Goal: Information Seeking & Learning: Learn about a topic

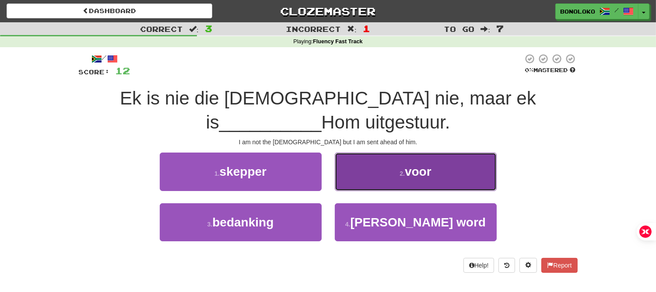
click at [418, 168] on span "voor" at bounding box center [418, 172] width 27 height 14
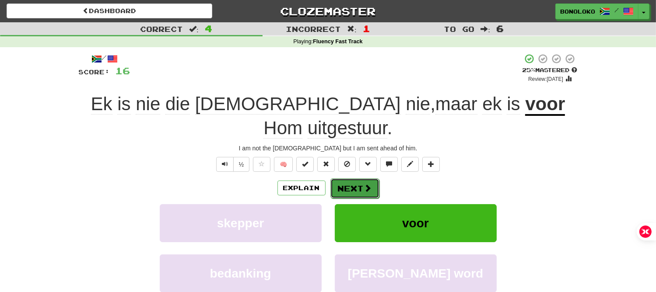
click at [352, 179] on button "Next" at bounding box center [354, 189] width 49 height 20
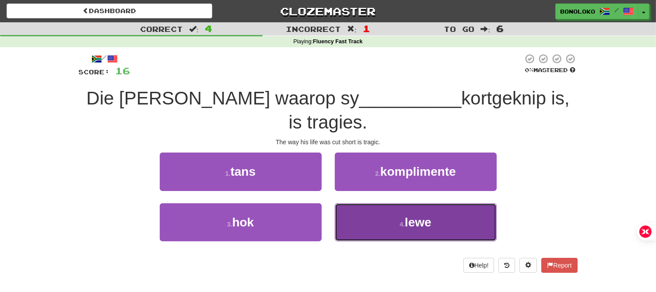
click at [427, 216] on span "lewe" at bounding box center [418, 223] width 27 height 14
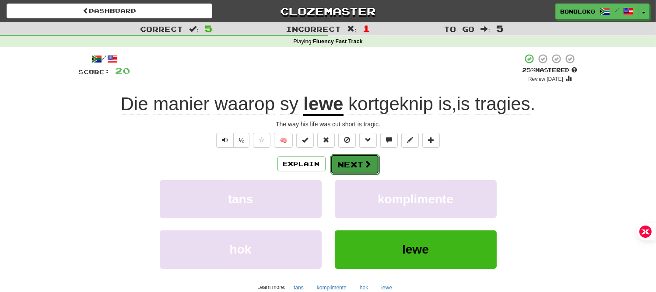
click at [362, 165] on button "Next" at bounding box center [354, 164] width 49 height 20
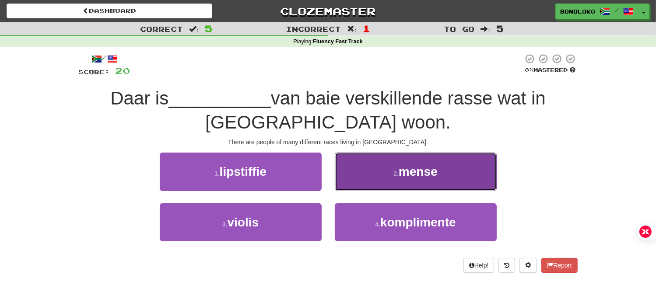
click at [437, 178] on span "mense" at bounding box center [418, 172] width 39 height 14
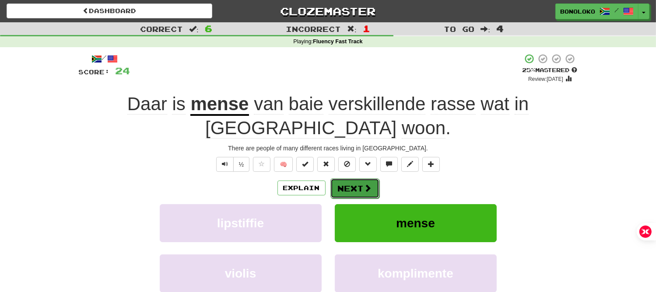
click at [348, 196] on button "Next" at bounding box center [354, 189] width 49 height 20
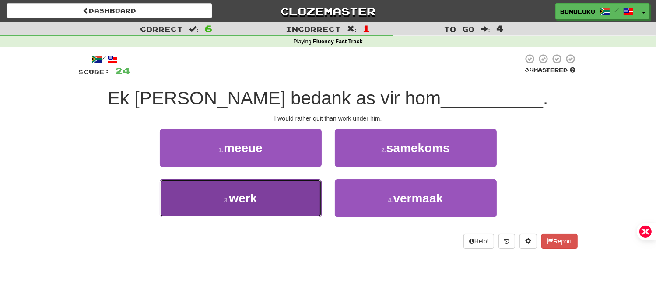
click at [263, 200] on button "3 . werk" at bounding box center [241, 198] width 162 height 38
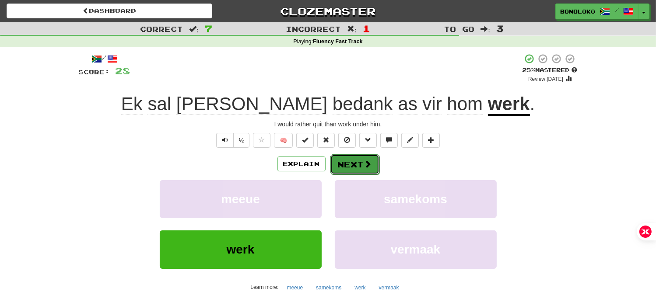
click at [357, 165] on button "Next" at bounding box center [354, 164] width 49 height 20
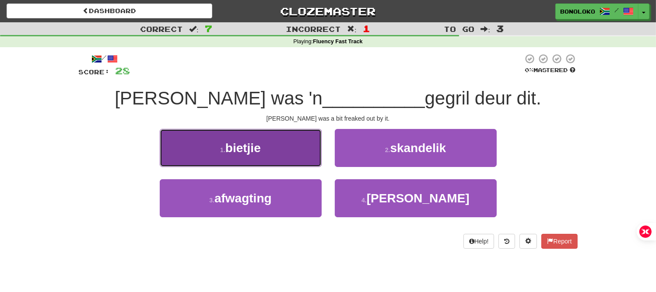
click at [263, 150] on button "1 . bietjie" at bounding box center [241, 148] width 162 height 38
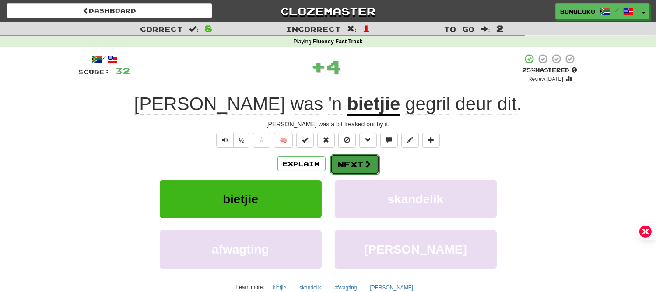
click at [371, 160] on button "Next" at bounding box center [354, 164] width 49 height 20
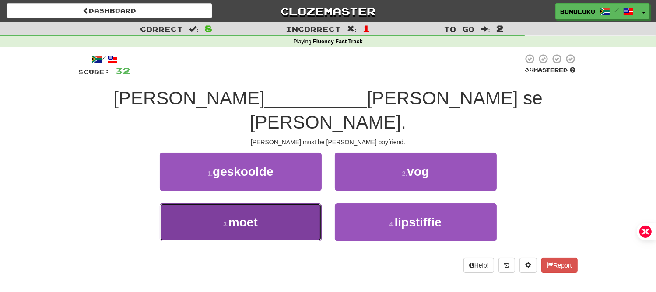
click at [273, 209] on button "3 . moet" at bounding box center [241, 222] width 162 height 38
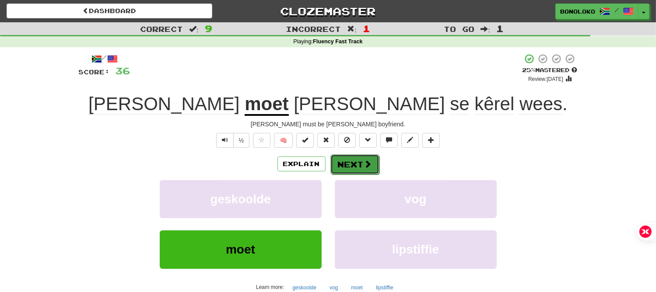
click at [354, 171] on button "Next" at bounding box center [354, 164] width 49 height 20
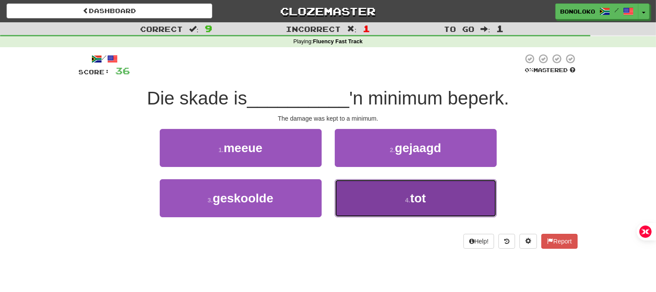
click at [438, 197] on button "4 . tot" at bounding box center [416, 198] width 162 height 38
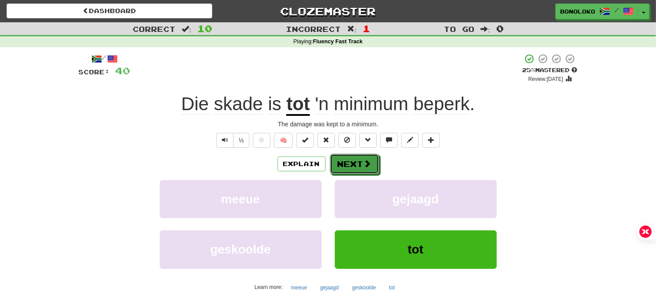
click at [364, 164] on span at bounding box center [368, 164] width 8 height 8
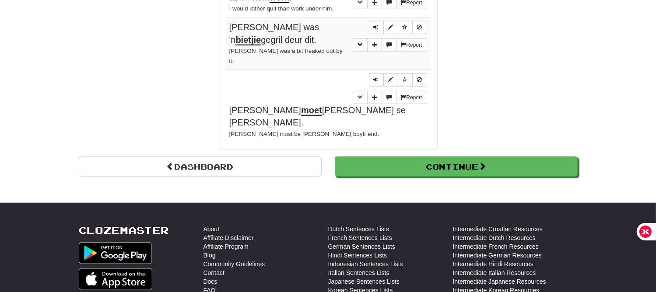
scroll to position [875, 0]
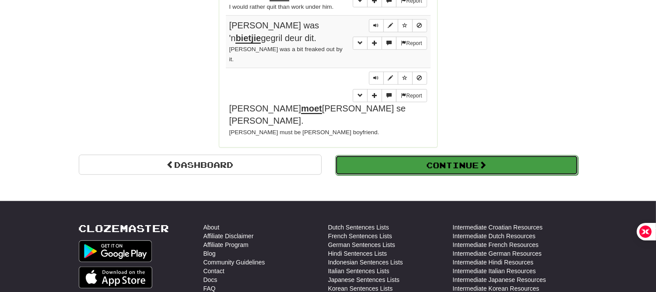
click at [424, 155] on button "Continue" at bounding box center [456, 165] width 243 height 20
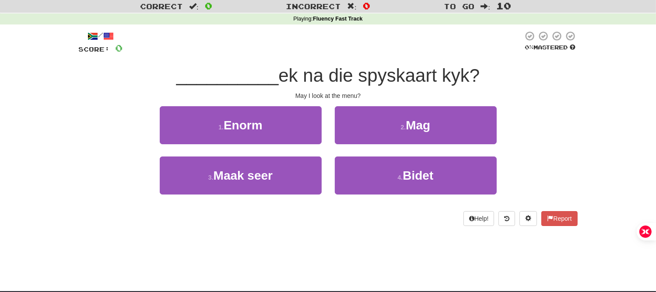
scroll to position [0, 0]
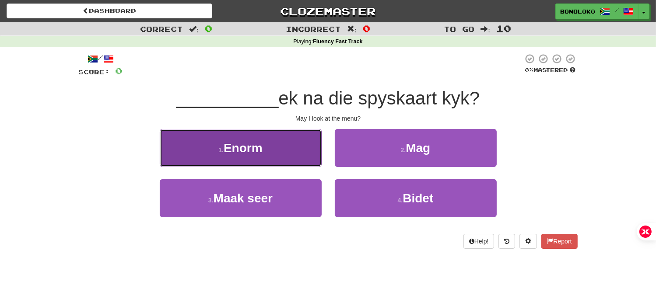
click at [303, 154] on button "1 . Enorm" at bounding box center [241, 148] width 162 height 38
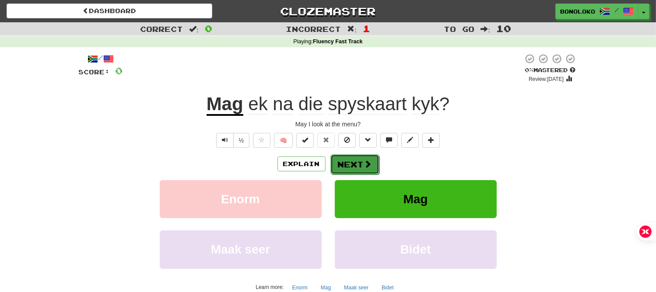
click at [348, 168] on button "Next" at bounding box center [354, 164] width 49 height 20
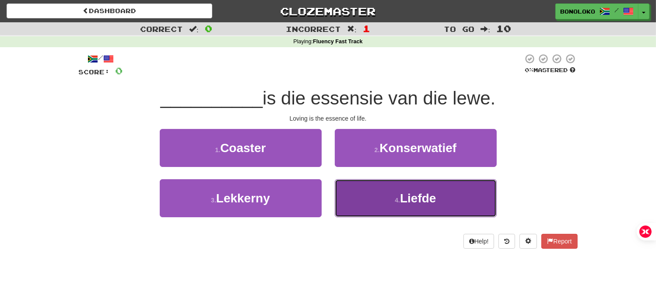
click at [377, 197] on button "4 . Liefde" at bounding box center [416, 198] width 162 height 38
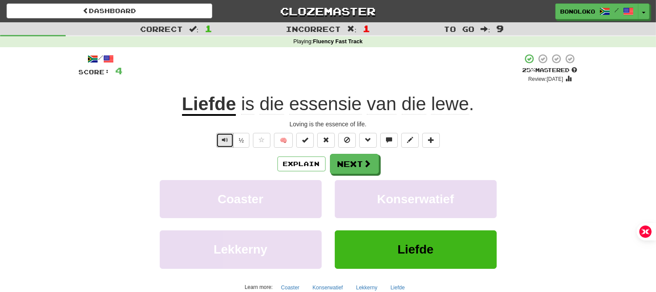
click at [228, 138] on button "Text-to-speech controls" at bounding box center [225, 140] width 18 height 15
click at [227, 138] on span "Text-to-speech controls" at bounding box center [225, 140] width 6 height 6
click at [334, 155] on button "Next" at bounding box center [354, 164] width 49 height 20
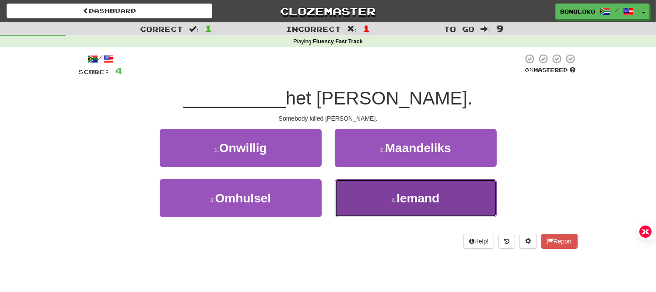
click at [417, 200] on span "Iemand" at bounding box center [417, 199] width 43 height 14
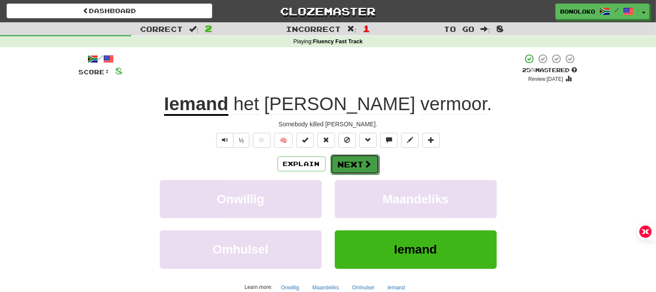
click at [365, 166] on span at bounding box center [368, 164] width 8 height 8
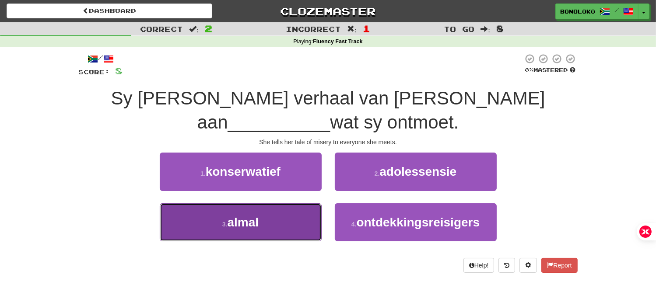
click at [250, 218] on span "almal" at bounding box center [244, 223] width 32 height 14
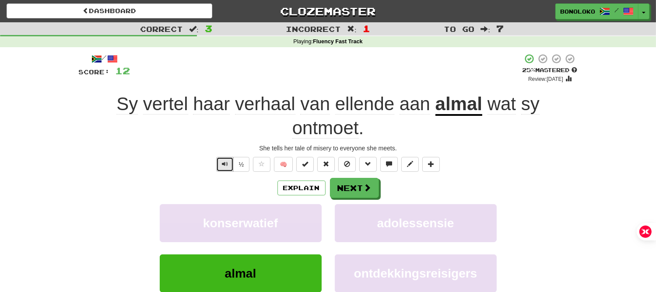
click at [219, 164] on button "Text-to-speech controls" at bounding box center [225, 164] width 18 height 15
click at [226, 166] on span "Text-to-speech controls" at bounding box center [225, 164] width 6 height 6
click at [226, 162] on span "Text-to-speech controls" at bounding box center [225, 164] width 6 height 6
click at [228, 165] on span "Text-to-speech controls" at bounding box center [225, 164] width 6 height 6
click at [228, 161] on span "Text-to-speech controls" at bounding box center [225, 164] width 6 height 6
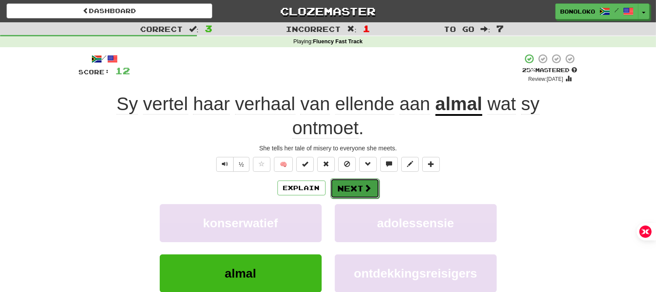
click at [348, 187] on button "Next" at bounding box center [354, 189] width 49 height 20
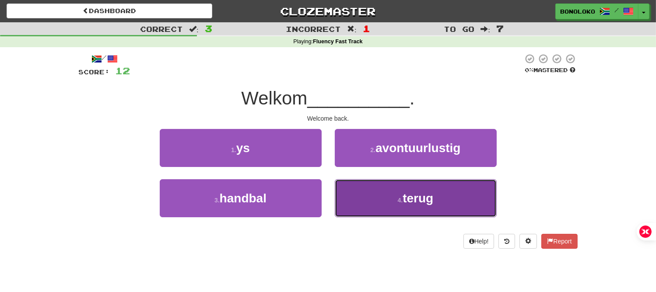
click at [394, 207] on button "4 . terug" at bounding box center [416, 198] width 162 height 38
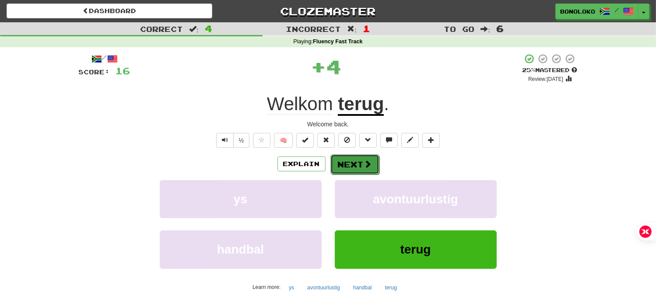
click at [350, 170] on button "Next" at bounding box center [354, 164] width 49 height 20
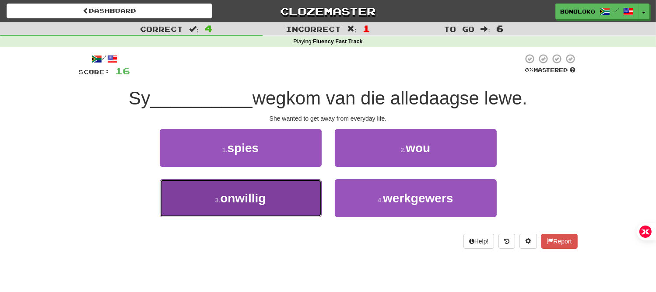
click at [287, 200] on button "3 . onwillig" at bounding box center [241, 198] width 162 height 38
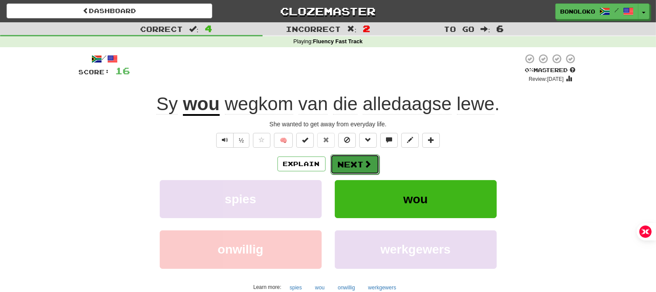
click at [364, 167] on span at bounding box center [368, 164] width 8 height 8
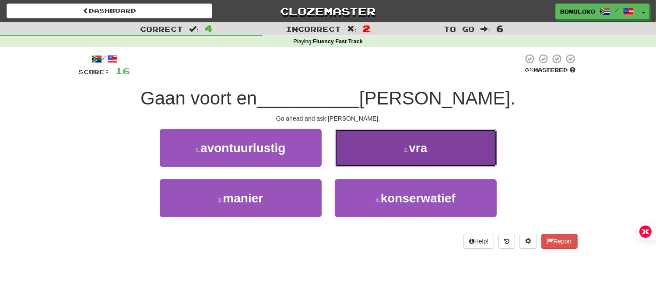
click at [439, 162] on button "2 . vra" at bounding box center [416, 148] width 162 height 38
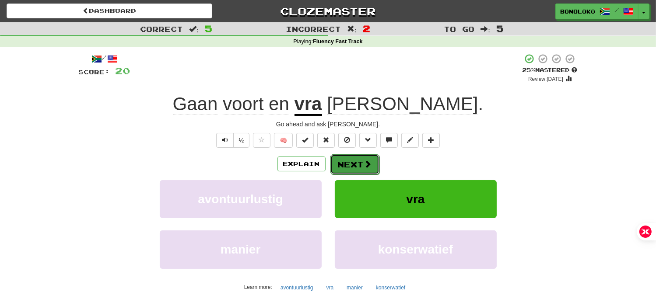
click at [364, 163] on span at bounding box center [368, 164] width 8 height 8
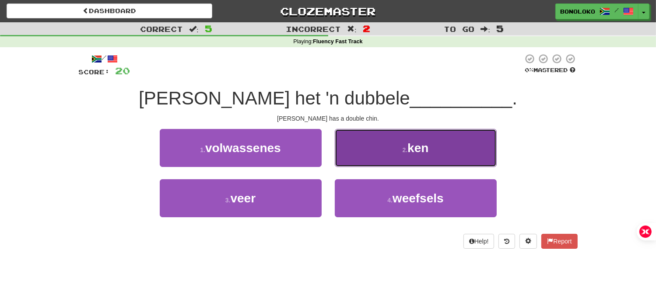
click at [364, 161] on button "2 . ken" at bounding box center [416, 148] width 162 height 38
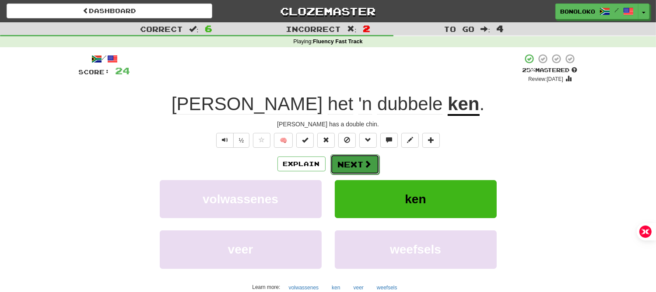
click at [362, 164] on button "Next" at bounding box center [354, 164] width 49 height 20
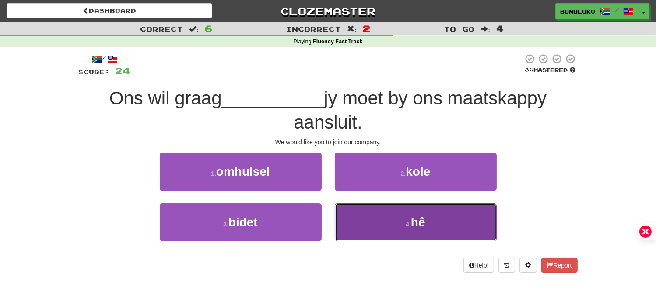
click at [434, 218] on button "4 . hê" at bounding box center [416, 222] width 162 height 38
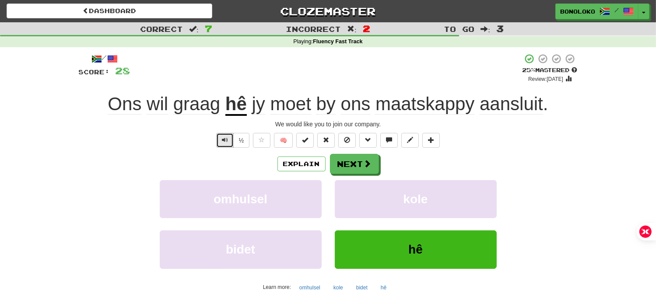
click at [225, 142] on span "Text-to-speech controls" at bounding box center [225, 140] width 6 height 6
click at [224, 148] on div "/ Score: 28 + 4 25 % Mastered Review: [DATE] Ons wil graag hê jy moet by ons ma…" at bounding box center [328, 183] width 499 height 260
click at [225, 145] on button "Text-to-speech controls" at bounding box center [225, 140] width 18 height 15
click at [338, 163] on button "Next" at bounding box center [354, 164] width 49 height 20
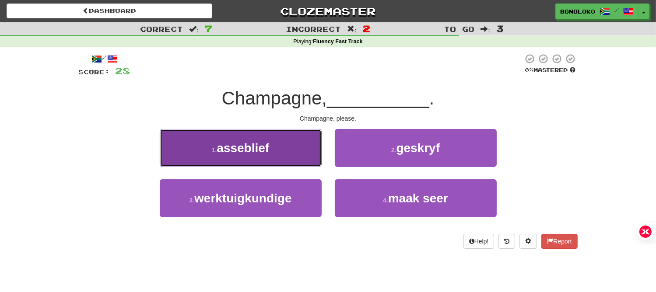
click at [261, 154] on span "asseblief" at bounding box center [243, 148] width 53 height 14
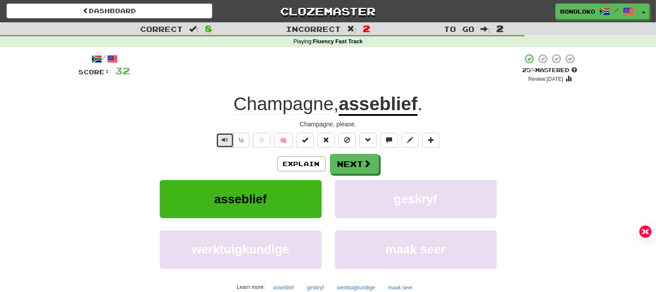
click at [228, 144] on button "Text-to-speech controls" at bounding box center [225, 140] width 18 height 15
click at [362, 163] on button "Next" at bounding box center [354, 164] width 49 height 20
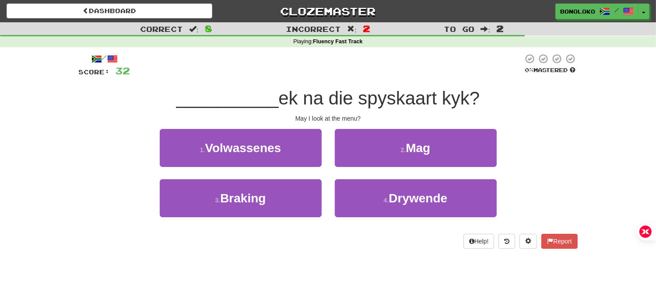
click at [266, 279] on div "Dashboard Clozemaster [GEOGRAPHIC_DATA] / Toggle Dropdown Dashboard Leaderboard…" at bounding box center [328, 146] width 656 height 292
